Goal: Navigation & Orientation: Find specific page/section

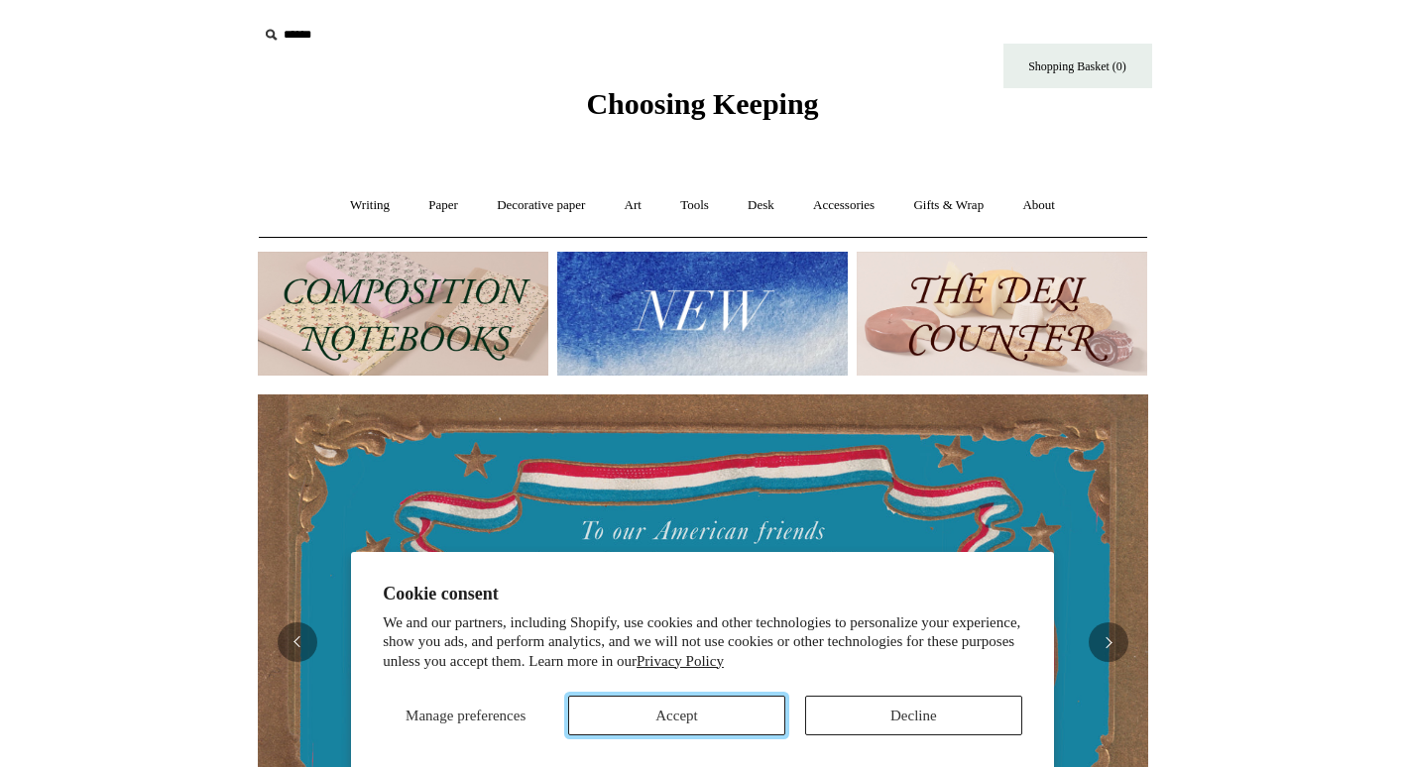
click at [732, 696] on button "Accept" at bounding box center [676, 716] width 217 height 40
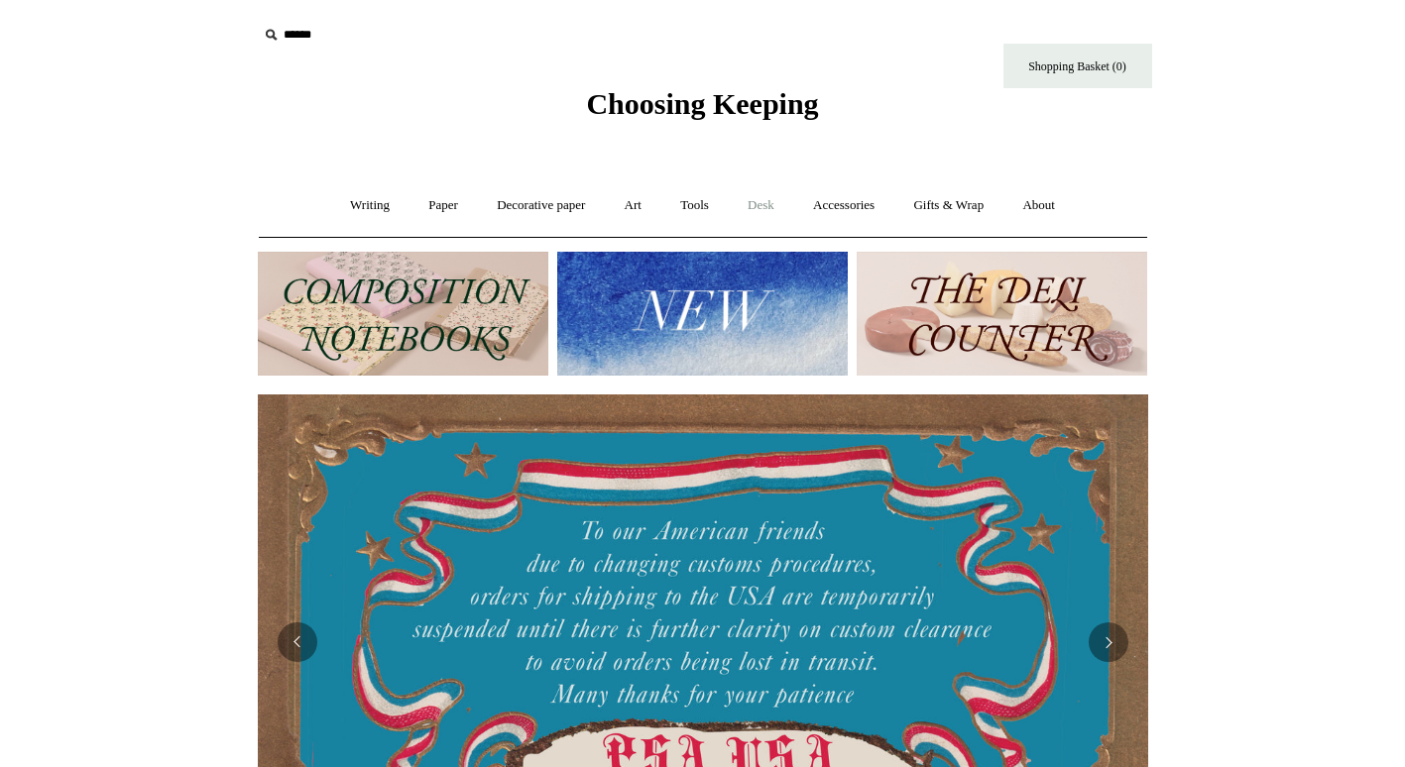
click at [765, 208] on link "Desk +" at bounding box center [761, 205] width 62 height 53
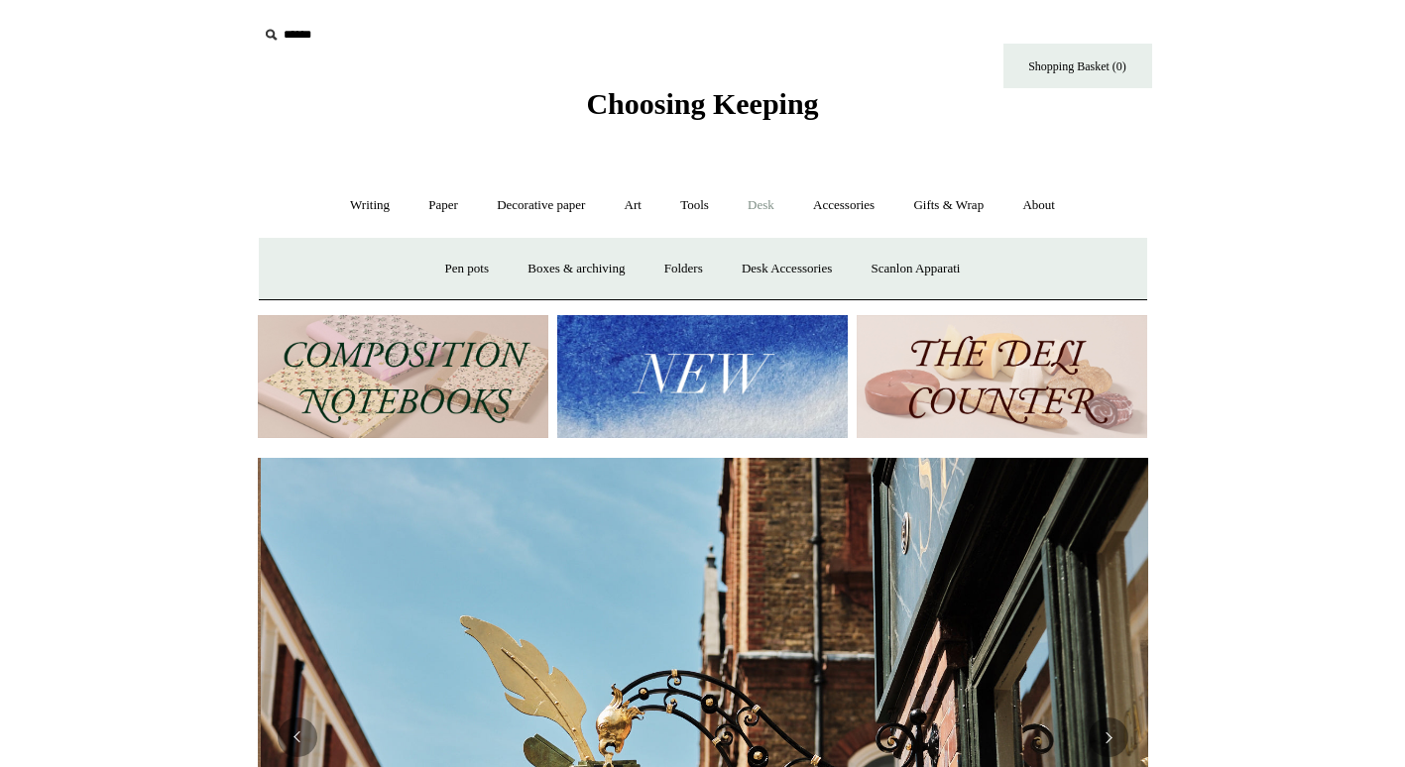
scroll to position [0, 890]
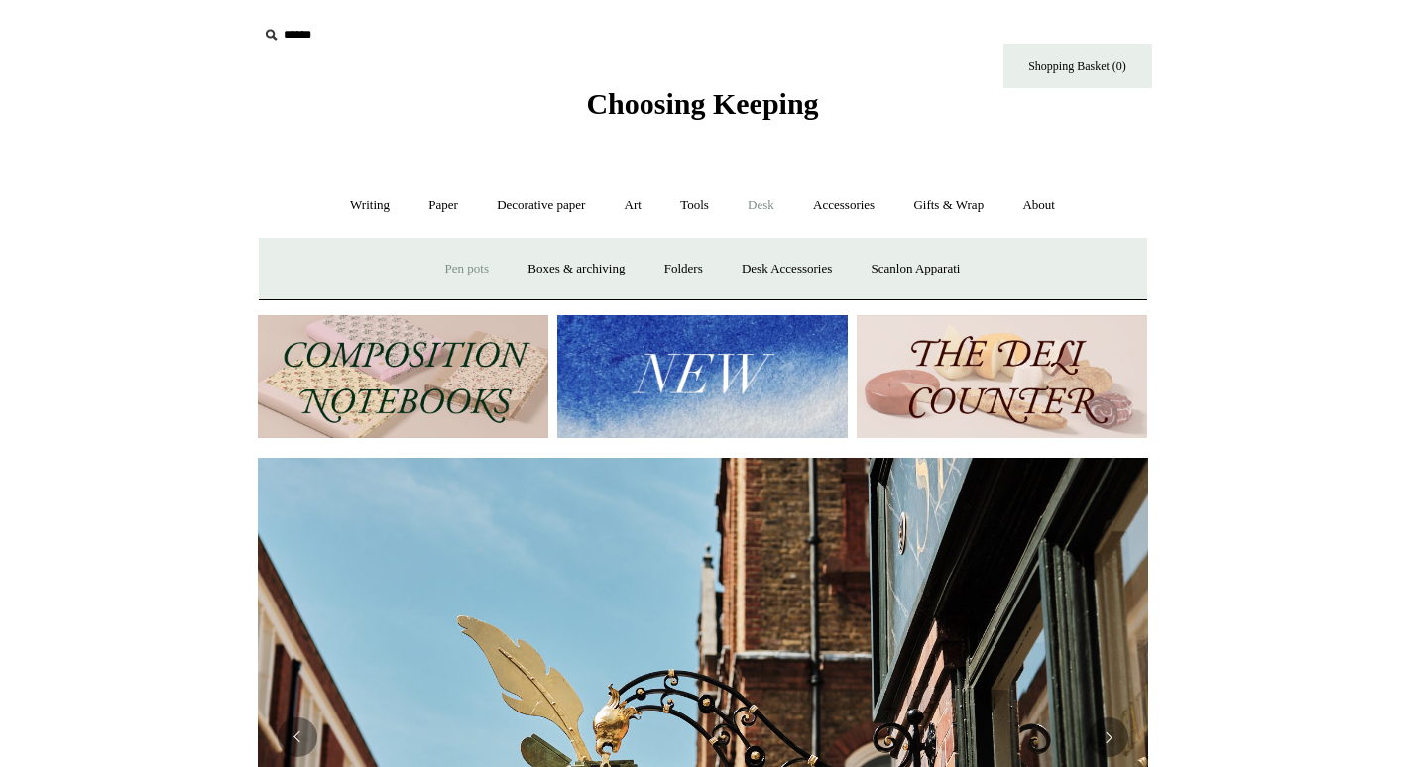
click at [433, 267] on link "Pen pots" at bounding box center [466, 269] width 79 height 53
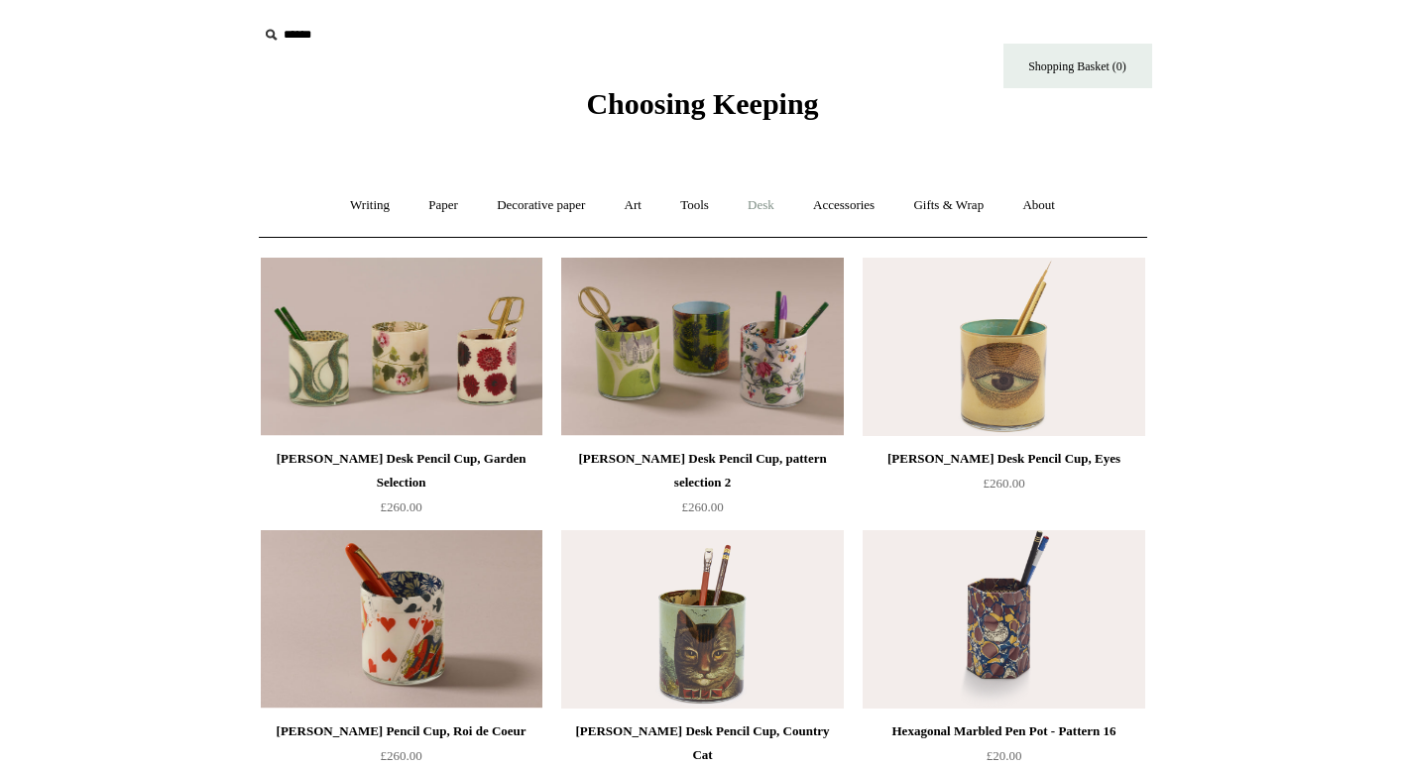
click at [765, 206] on link "Desk +" at bounding box center [761, 205] width 62 height 53
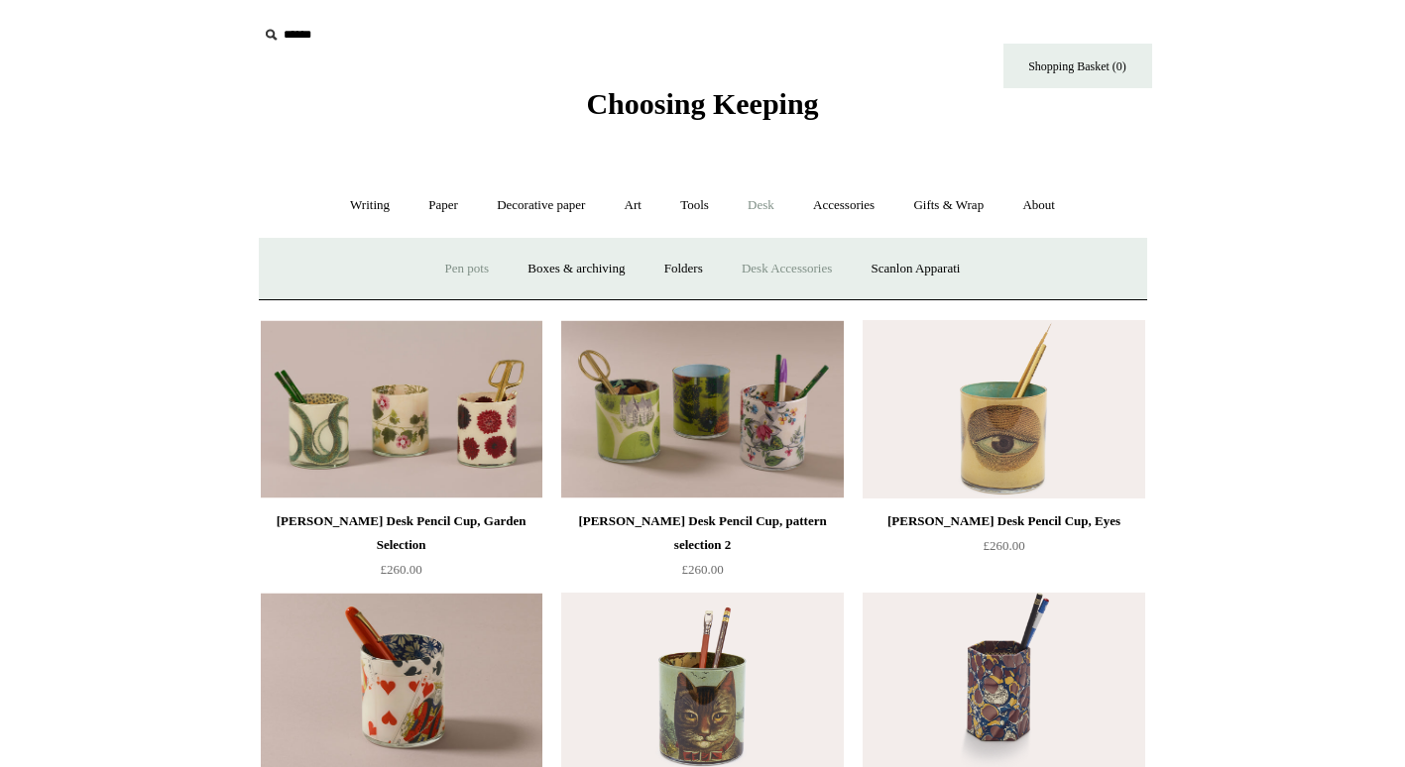
click at [773, 268] on link "Desk Accessories" at bounding box center [787, 269] width 126 height 53
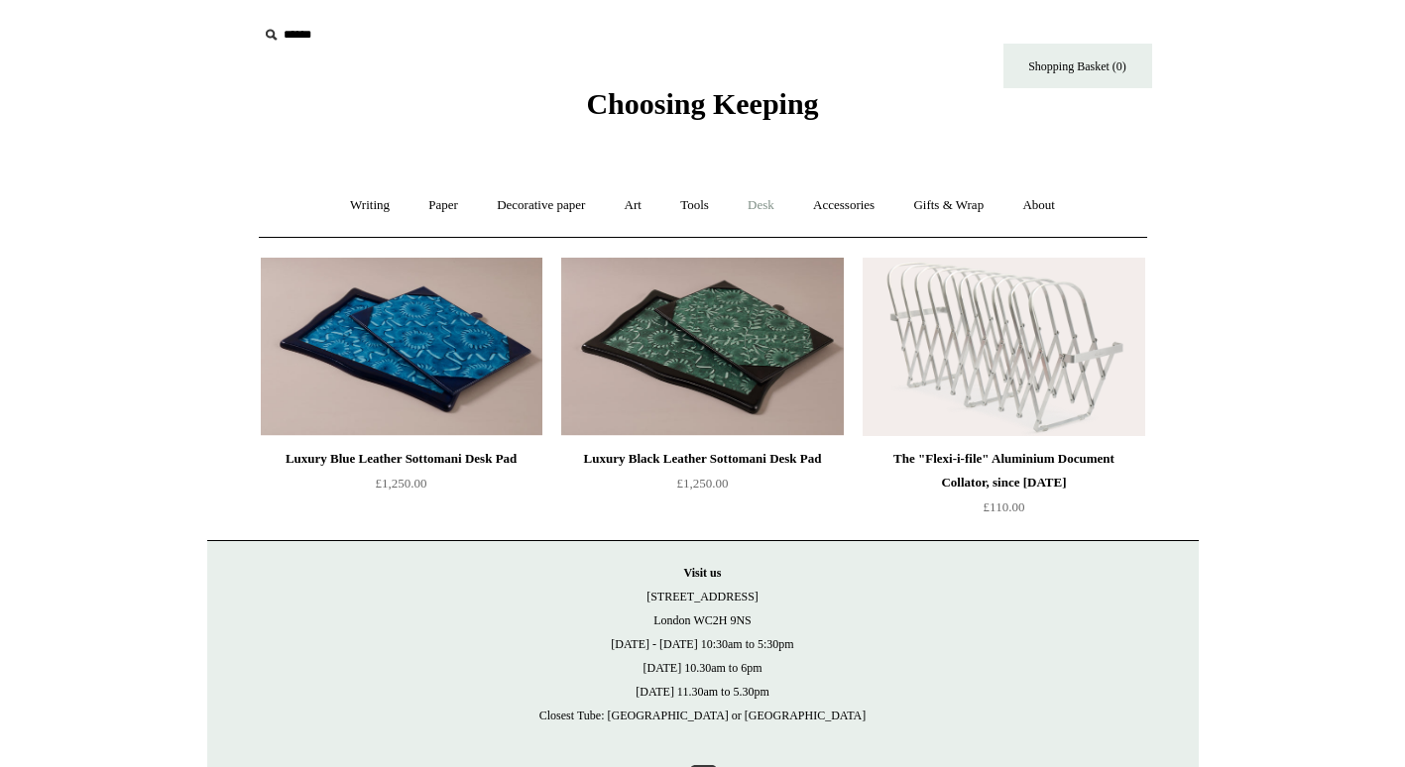
click at [764, 204] on link "Desk +" at bounding box center [761, 205] width 62 height 53
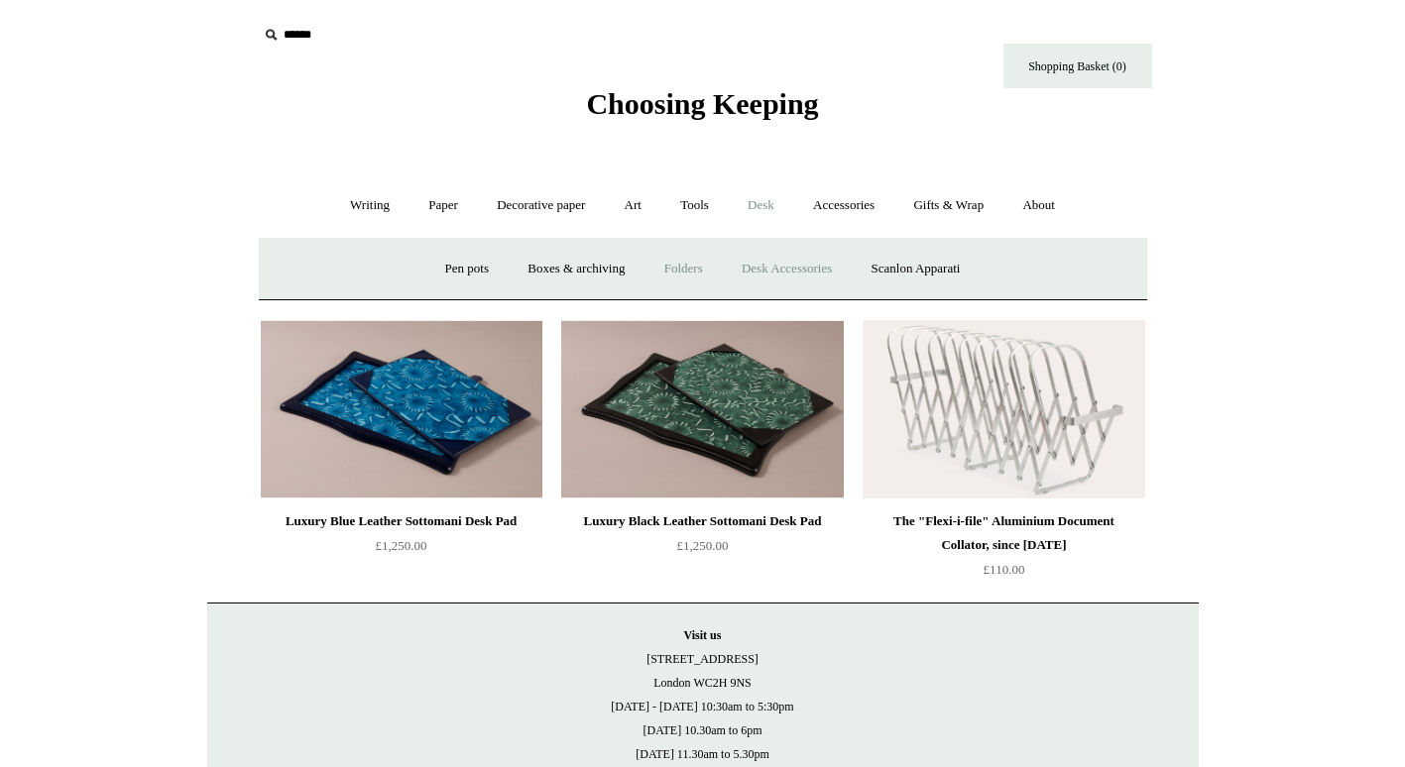
click at [656, 274] on link "Folders" at bounding box center [683, 269] width 74 height 53
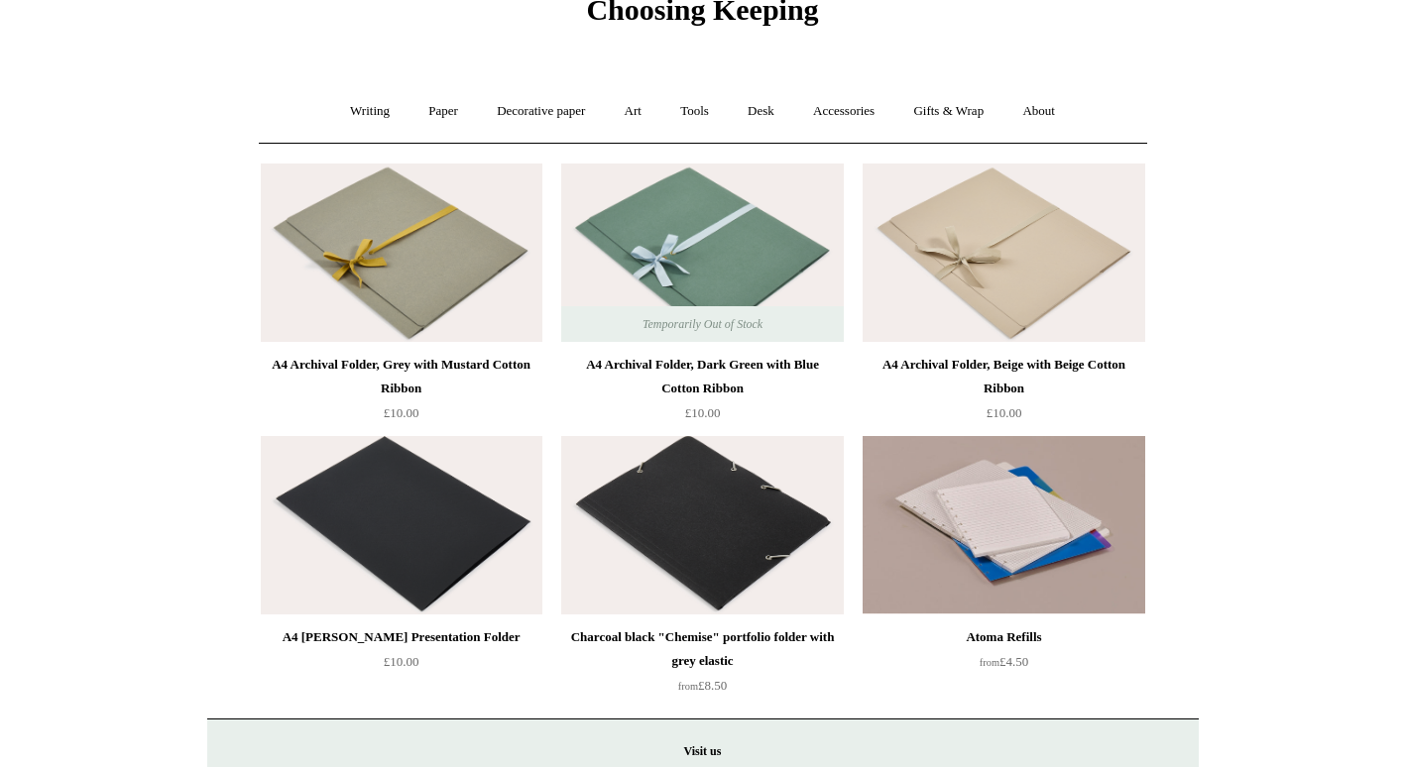
scroll to position [93, 0]
click at [776, 116] on link "Desk +" at bounding box center [761, 112] width 62 height 53
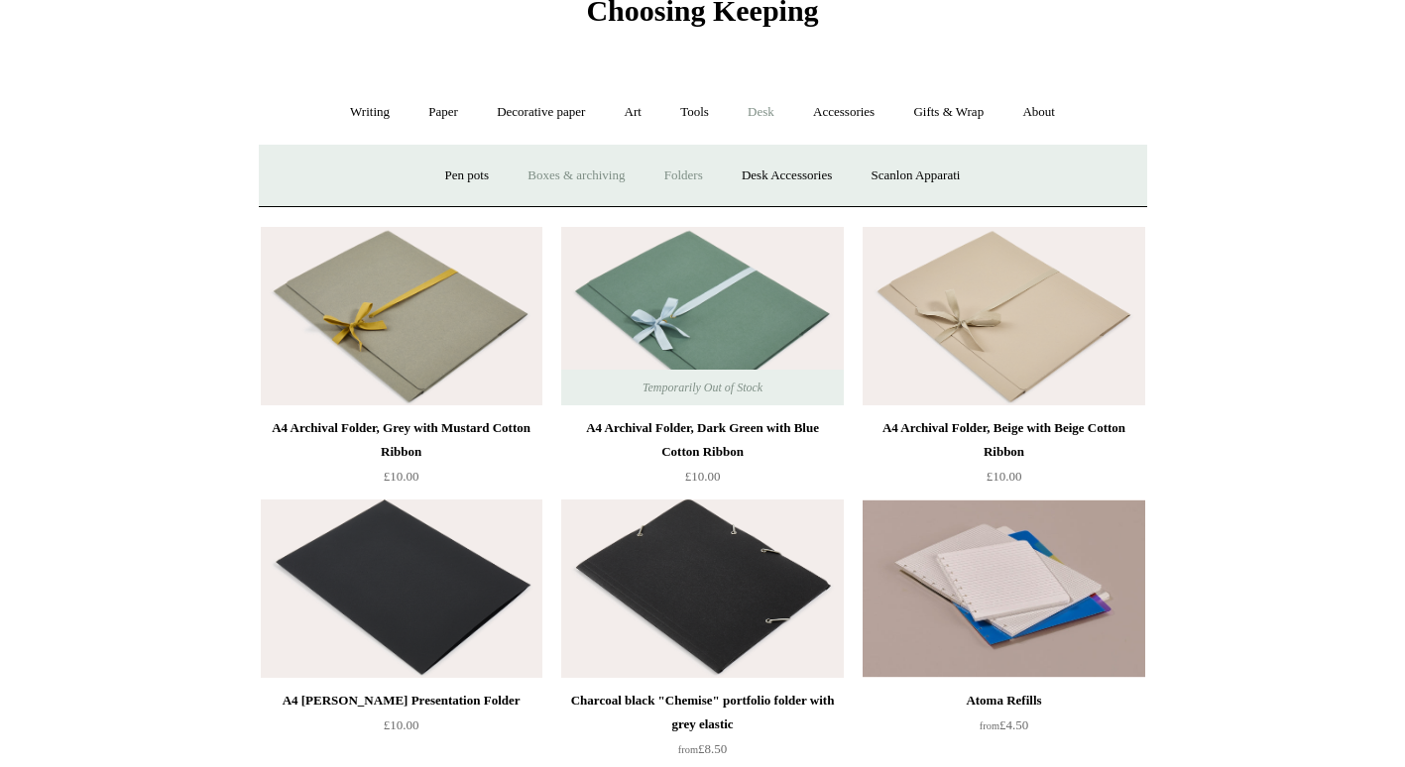
click at [586, 175] on link "Boxes & archiving" at bounding box center [576, 176] width 133 height 53
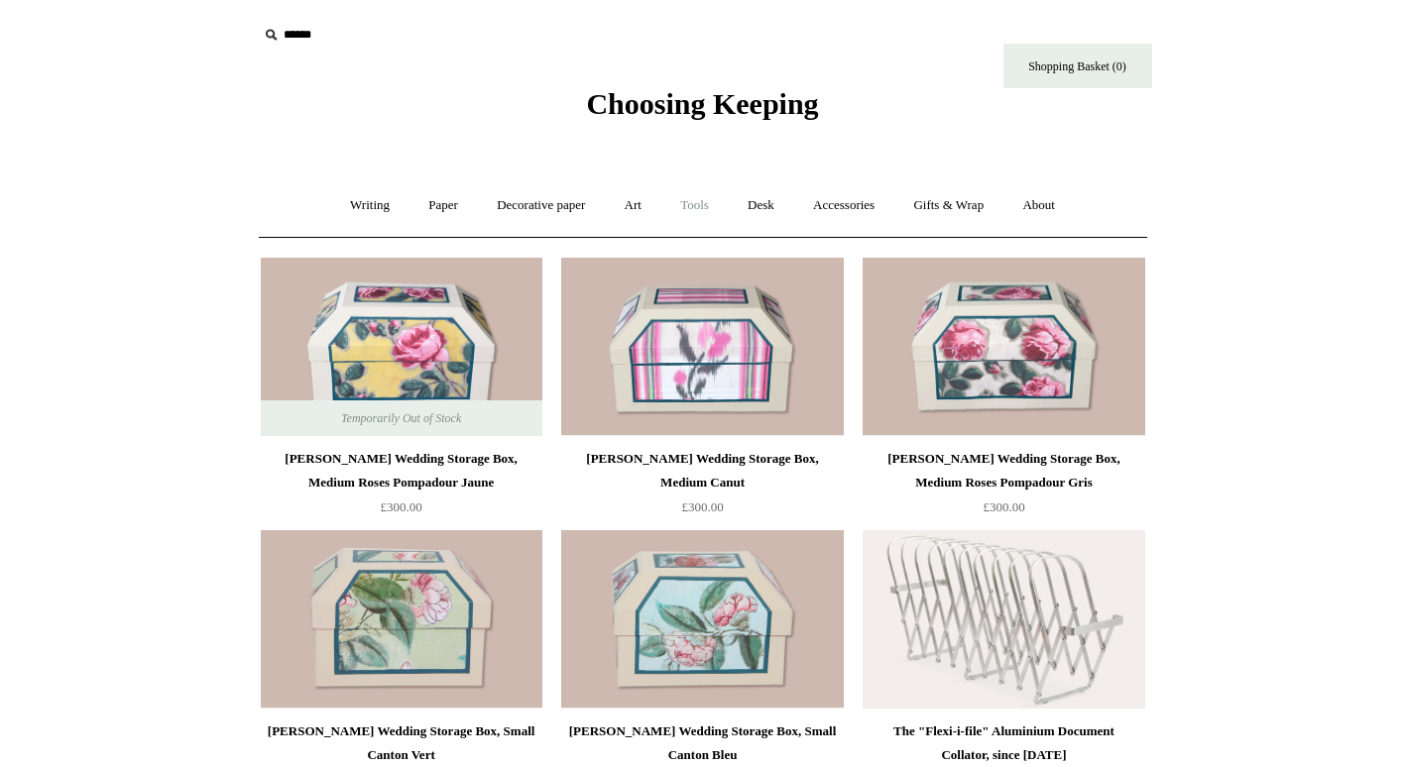
click at [714, 203] on link "Tools +" at bounding box center [694, 205] width 64 height 53
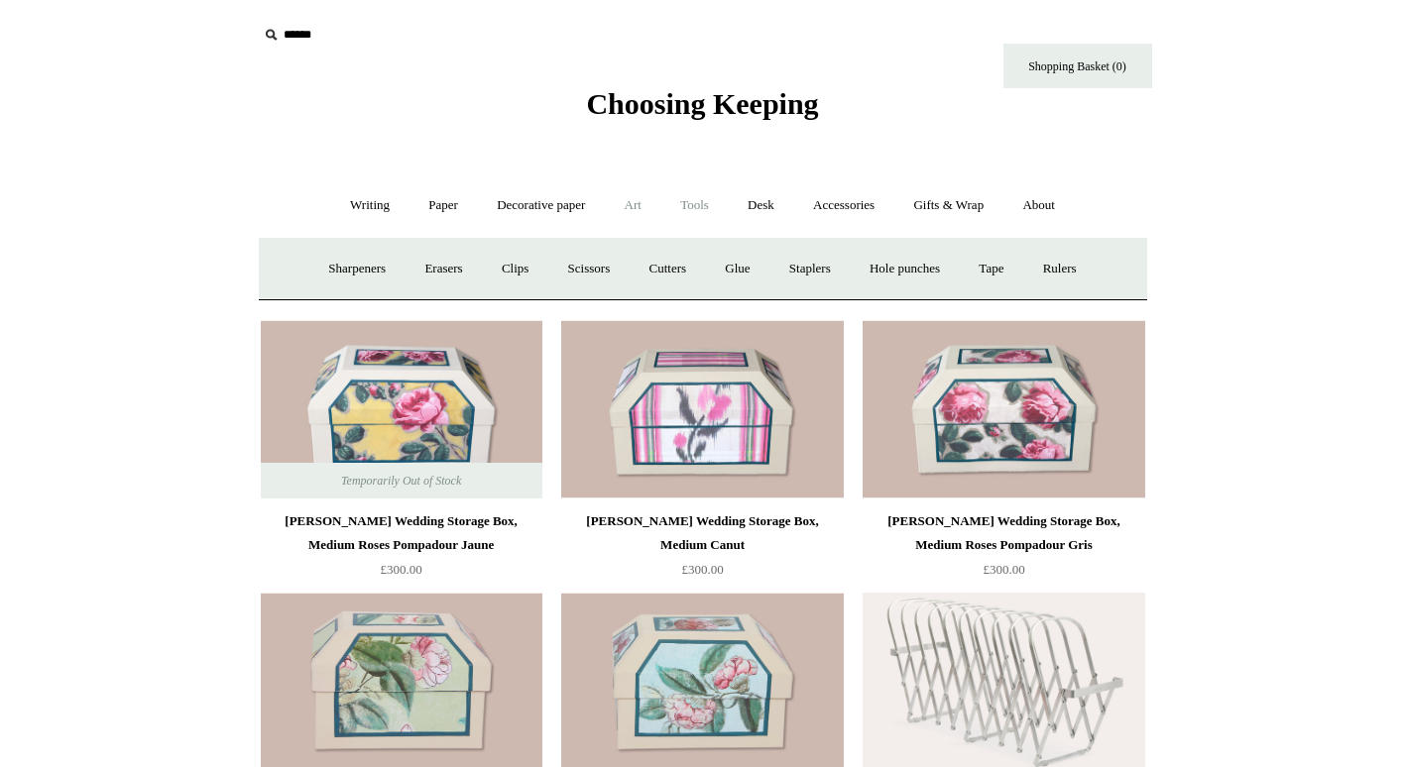
click at [626, 214] on link "Art +" at bounding box center [633, 205] width 53 height 53
